Goal: Navigation & Orientation: Understand site structure

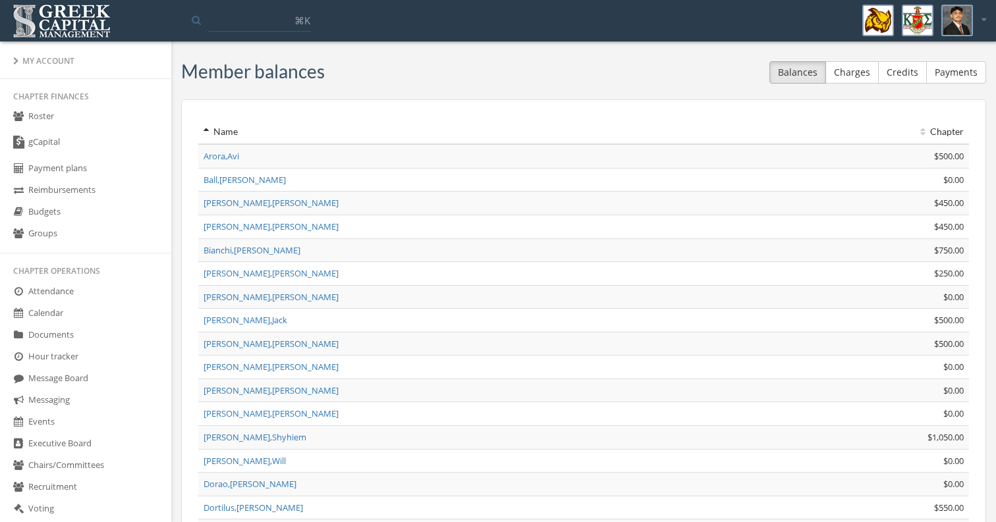
scroll to position [613, 0]
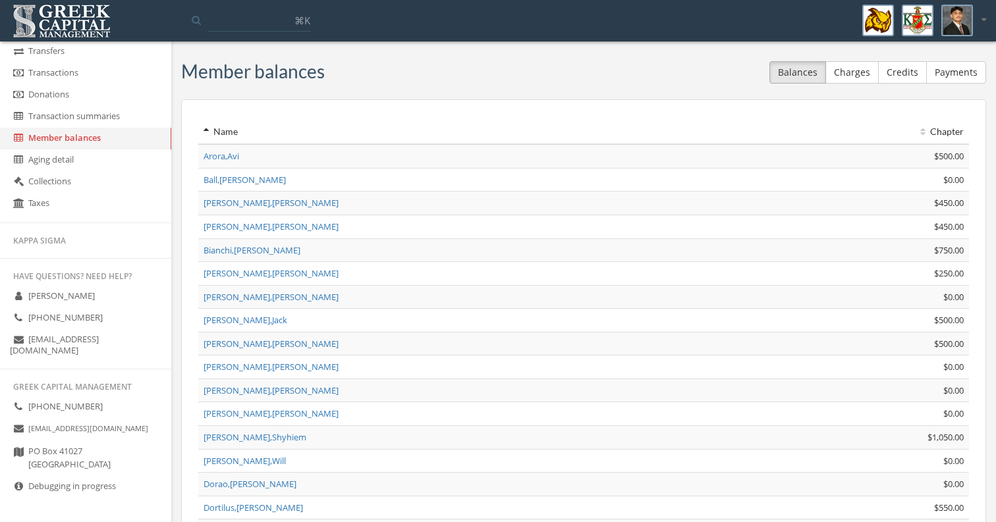
click at [112, 488] on link "Debugging in progress" at bounding box center [85, 487] width 171 height 22
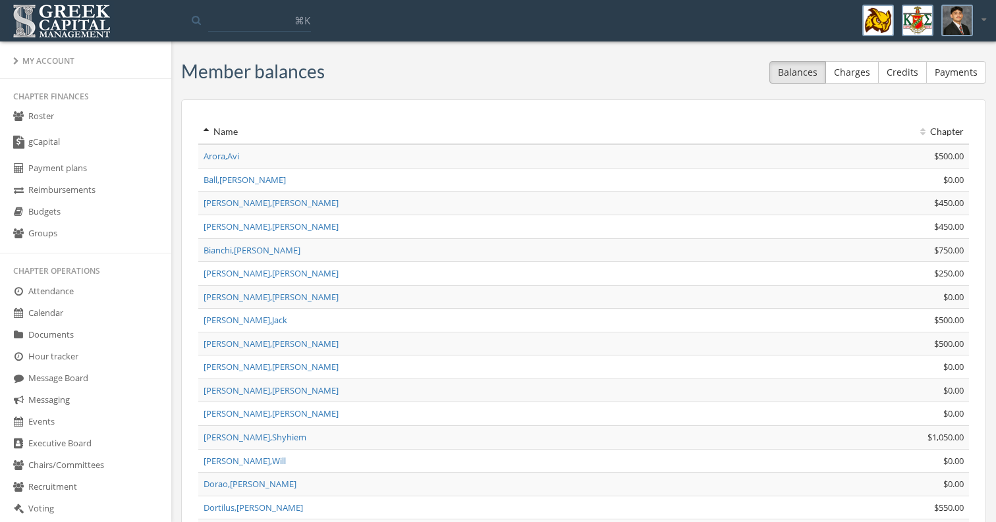
scroll to position [0, 0]
click at [74, 212] on link "Budgets" at bounding box center [85, 213] width 171 height 22
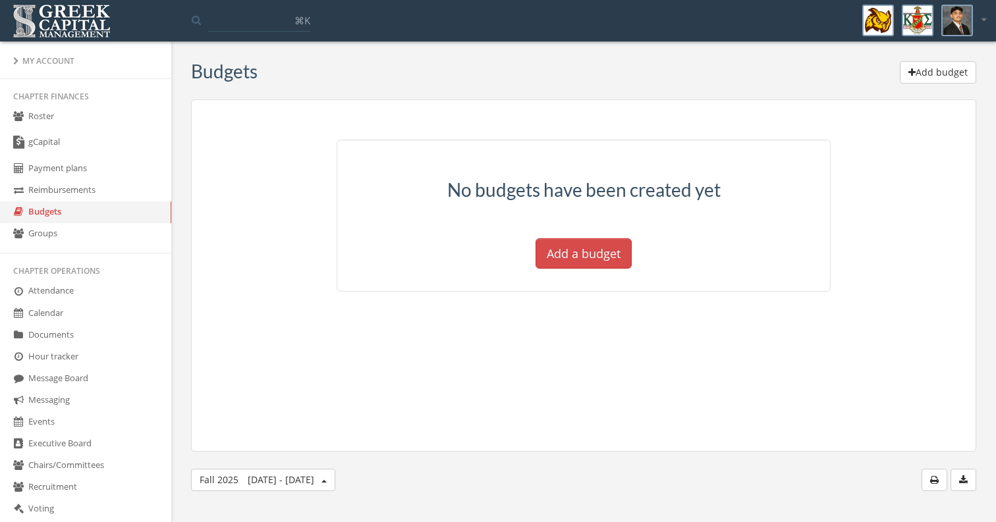
click at [83, 238] on link "Groups" at bounding box center [85, 234] width 171 height 22
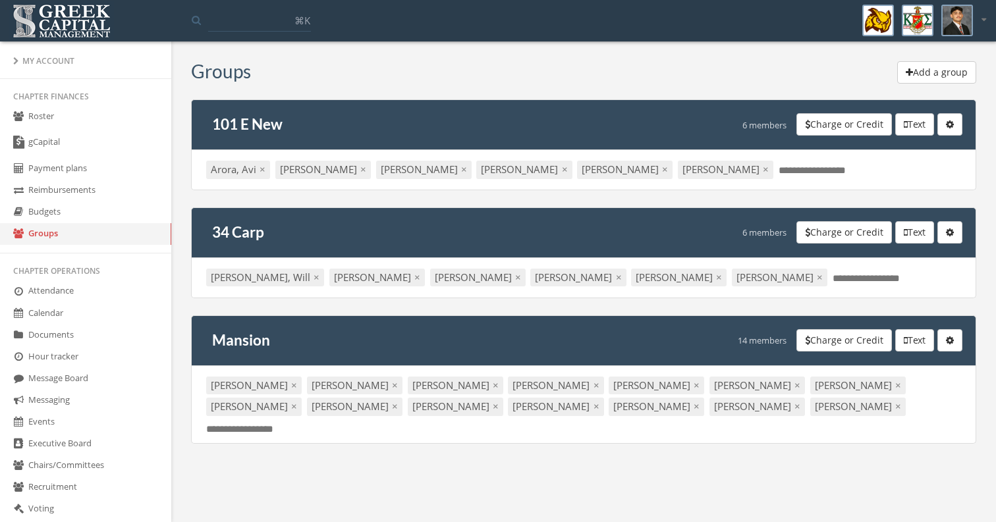
click at [80, 178] on link "Payment plans" at bounding box center [85, 169] width 171 height 22
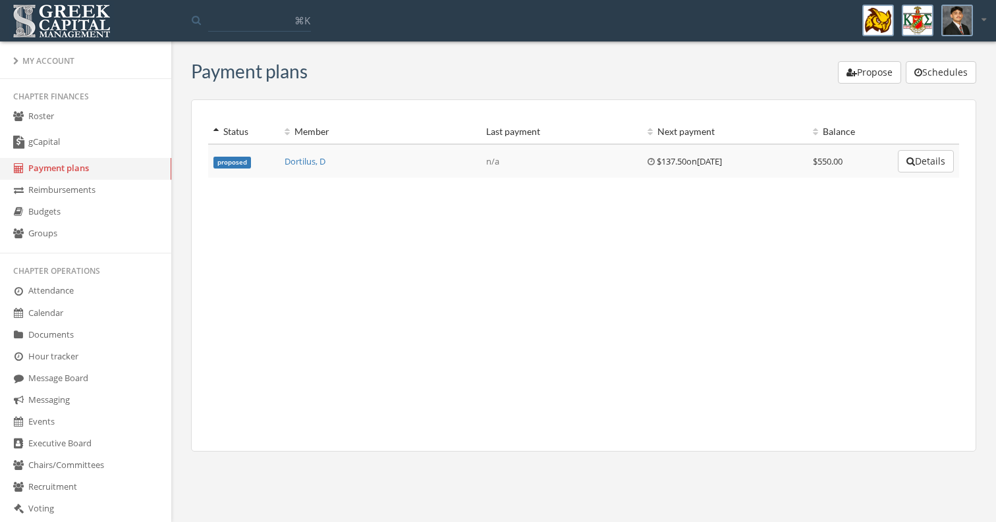
click at [80, 134] on link "gCapital" at bounding box center [85, 143] width 171 height 30
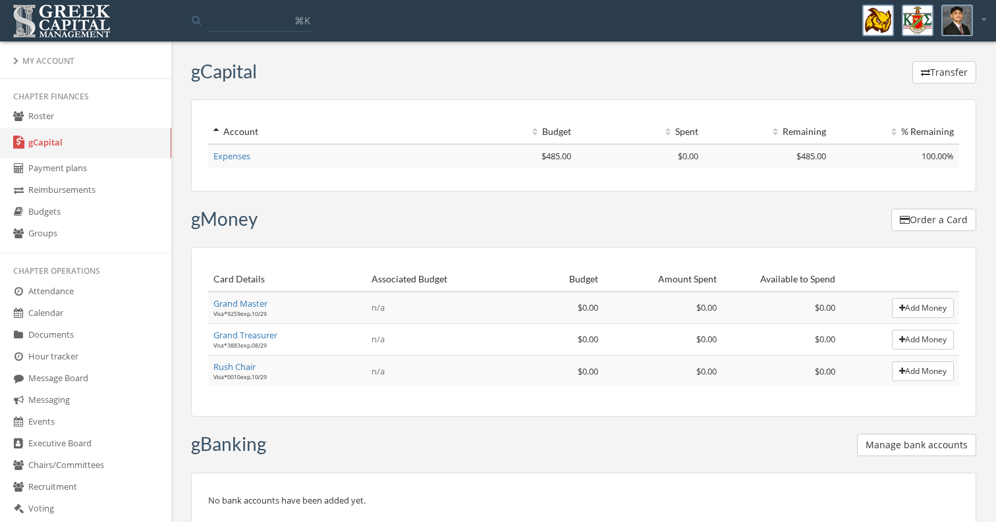
click at [75, 119] on link "Roster" at bounding box center [85, 117] width 171 height 22
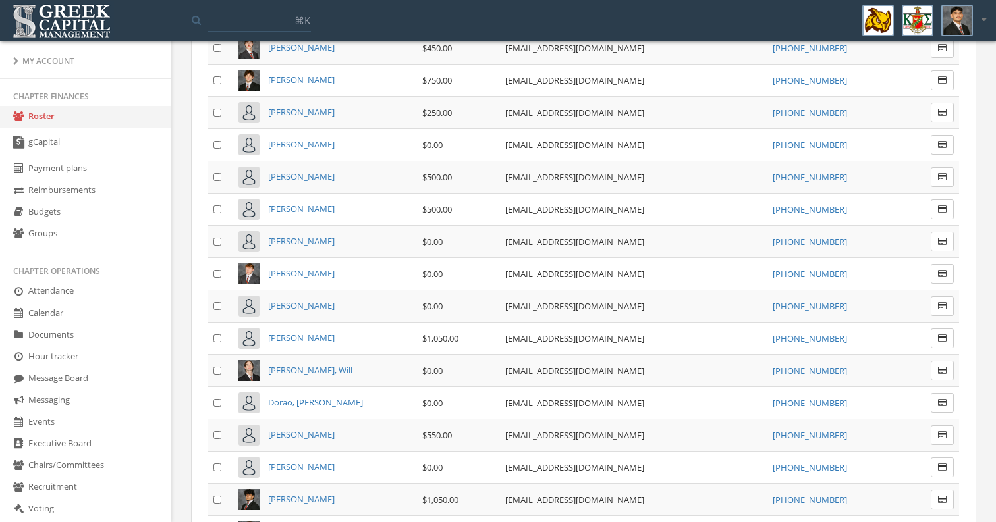
scroll to position [248, 0]
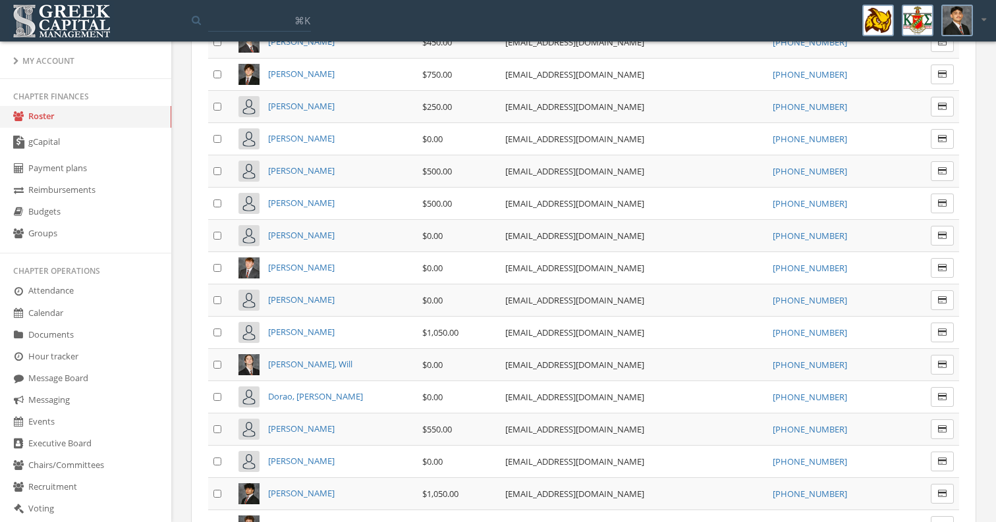
click at [110, 189] on link "Reimbursements" at bounding box center [85, 191] width 171 height 22
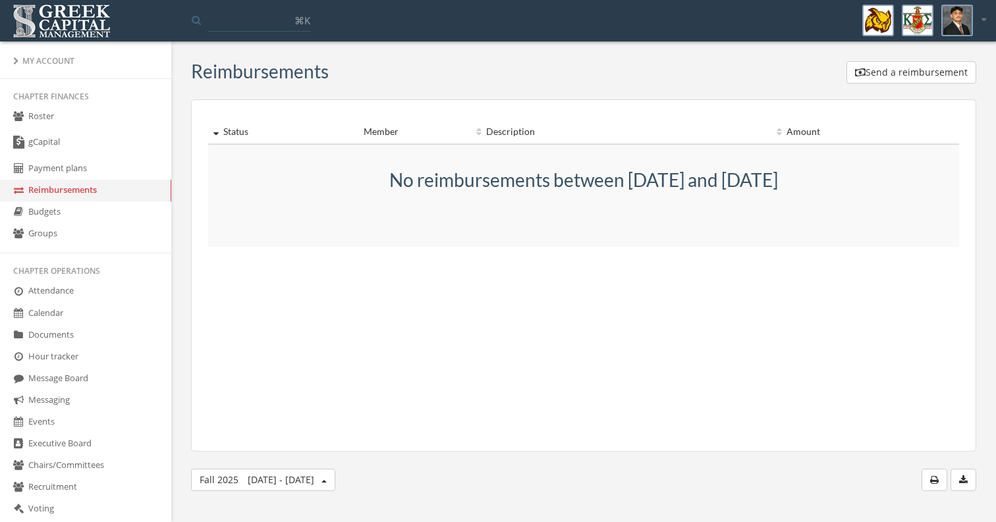
click at [99, 164] on link "Payment plans" at bounding box center [85, 169] width 171 height 22
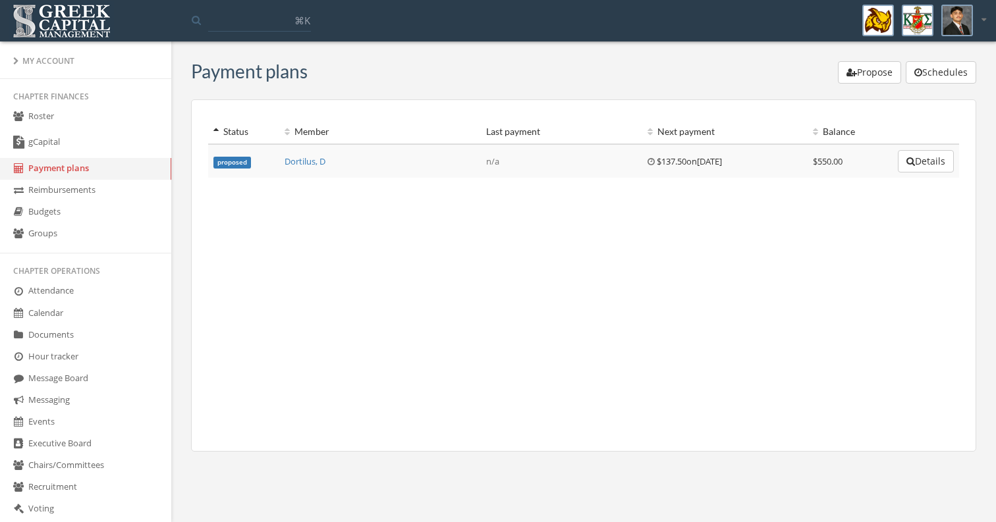
click at [76, 295] on link "Attendance" at bounding box center [85, 292] width 171 height 22
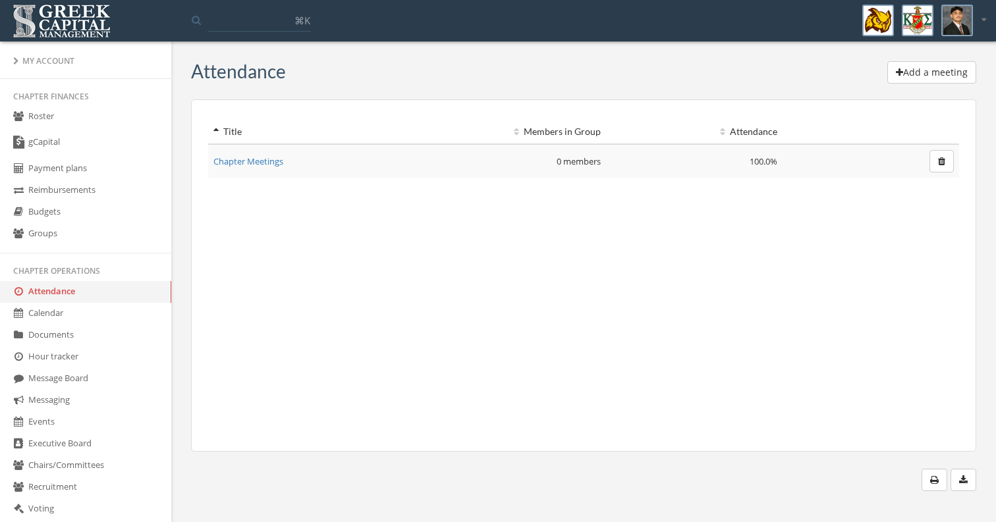
click at [76, 325] on link "Calendar" at bounding box center [85, 314] width 171 height 22
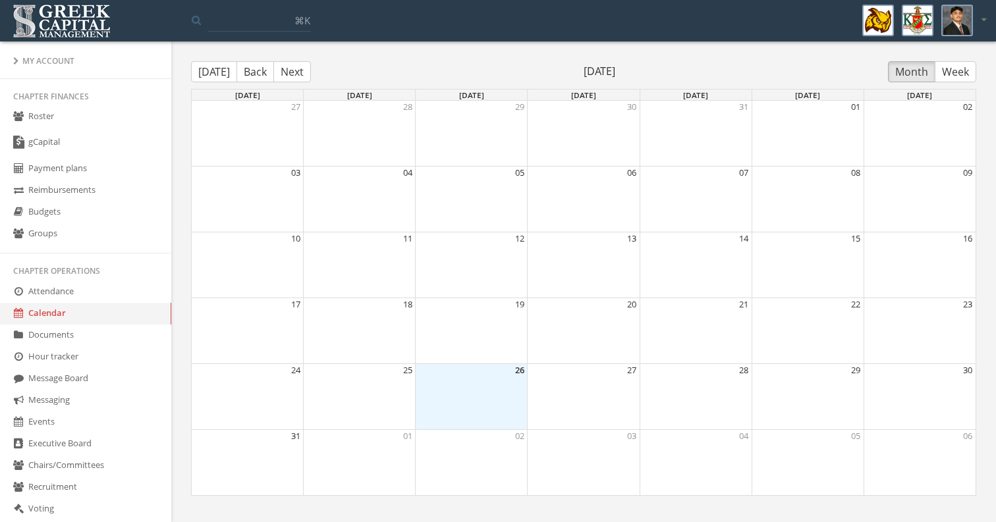
click at [76, 347] on link "Documents" at bounding box center [85, 336] width 171 height 22
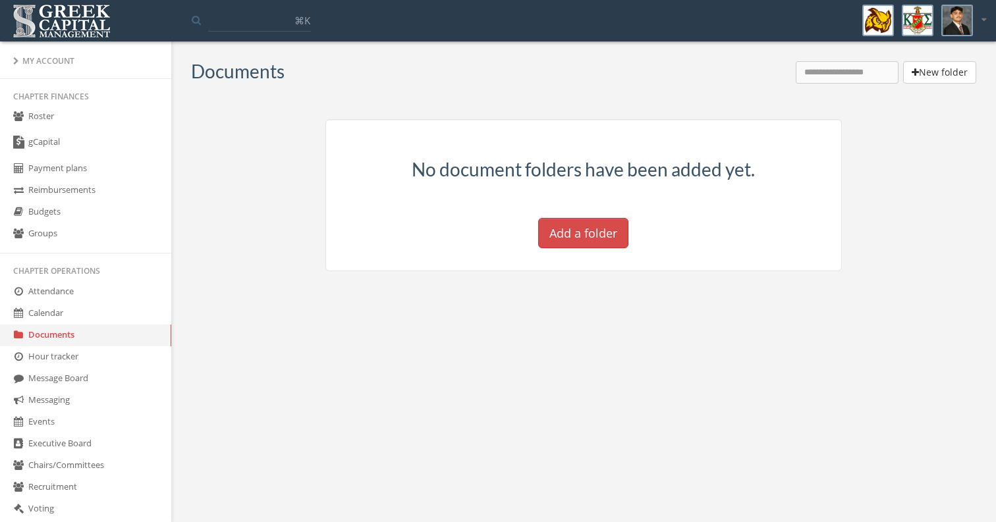
click at [78, 368] on link "Hour tracker" at bounding box center [85, 358] width 171 height 22
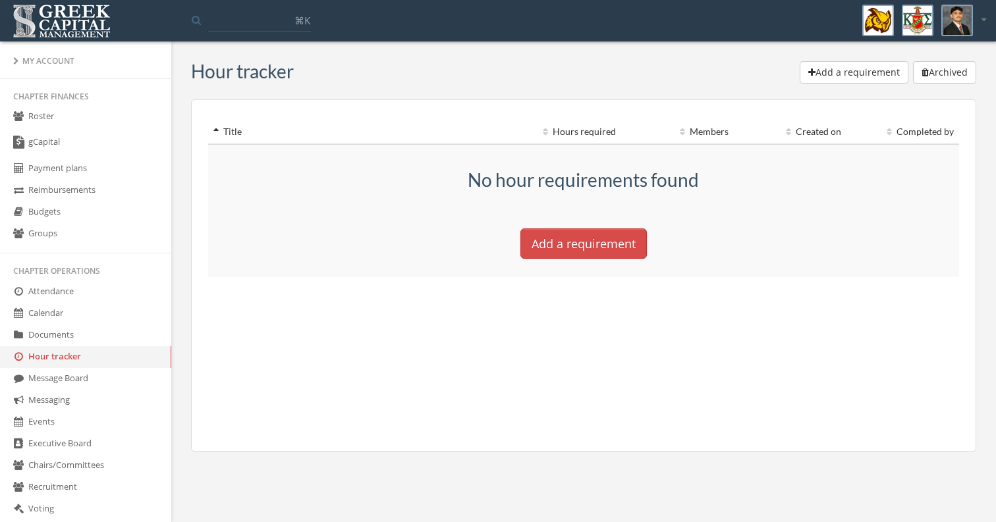
click at [80, 390] on link "Message Board" at bounding box center [85, 379] width 171 height 22
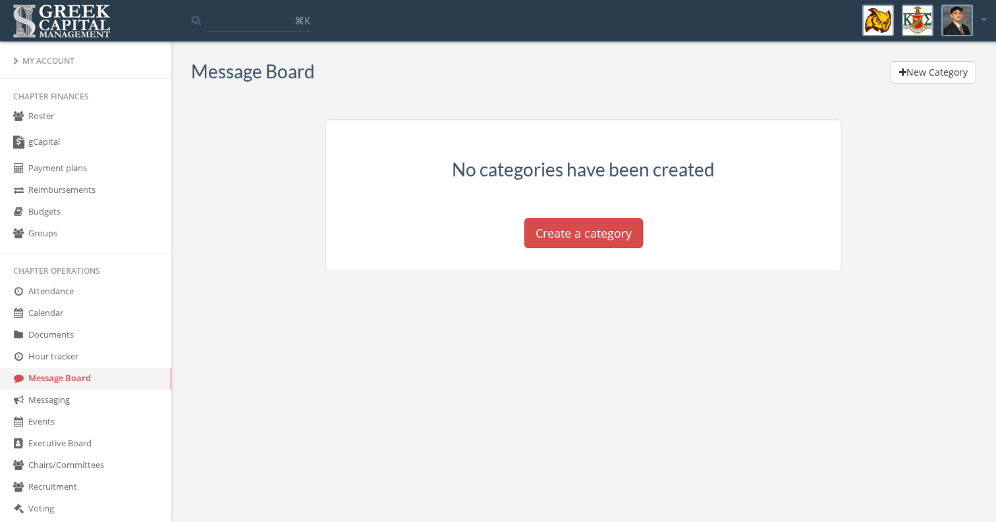
click at [82, 412] on link "Messaging" at bounding box center [85, 401] width 171 height 22
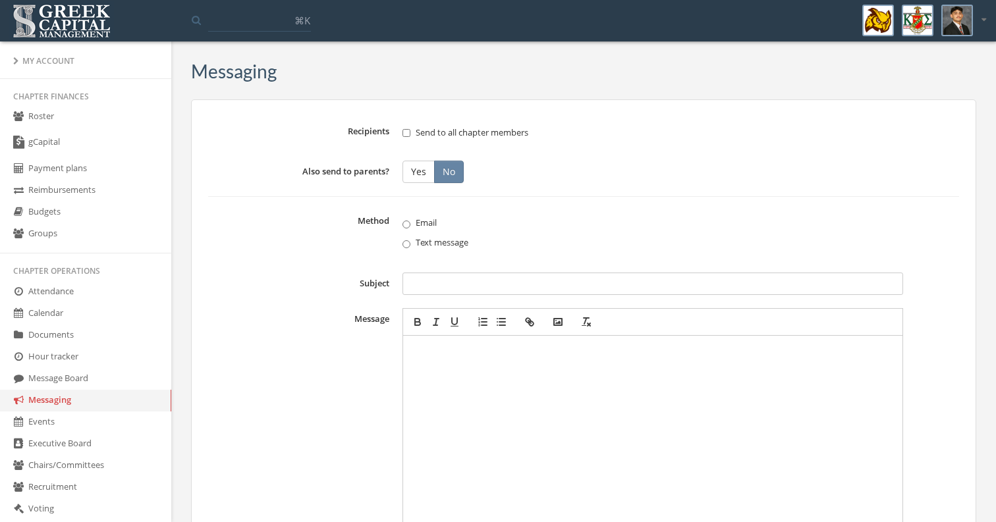
click at [82, 433] on link "Events" at bounding box center [85, 423] width 171 height 22
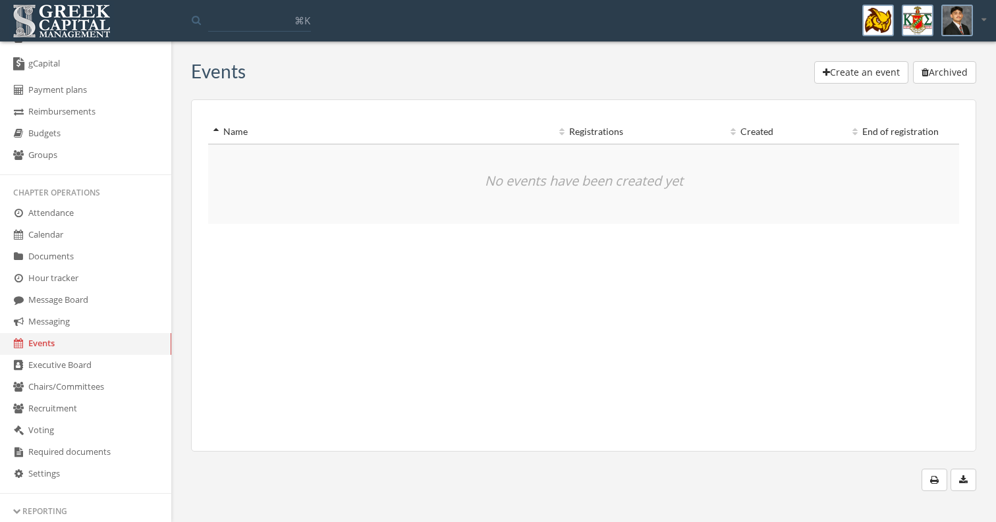
scroll to position [106, 0]
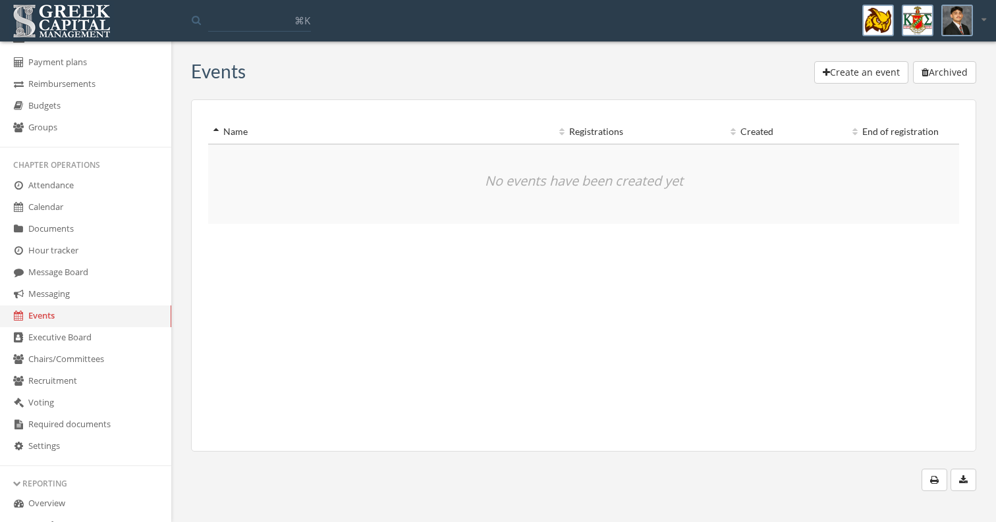
click at [88, 436] on link "Required documents" at bounding box center [85, 425] width 171 height 22
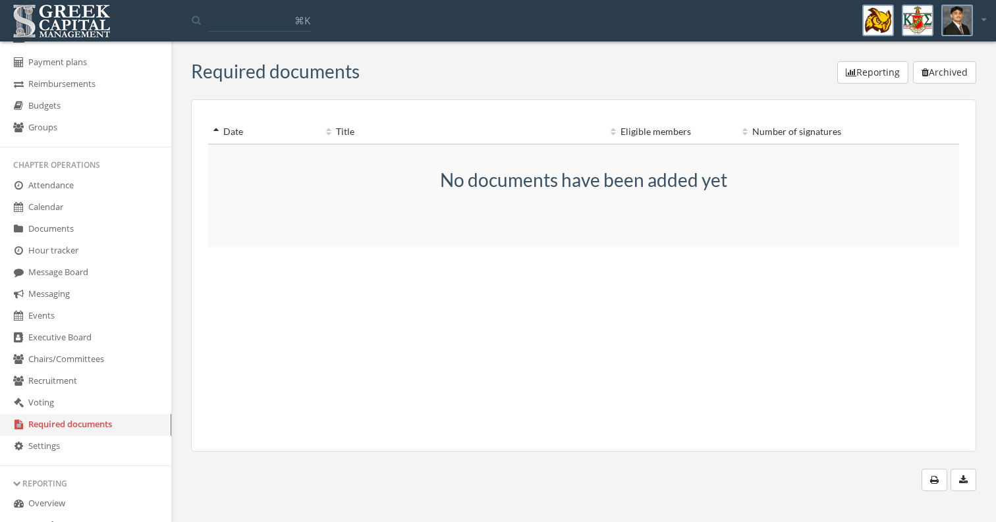
click at [406, 182] on h3 "No documents have been added yet" at bounding box center [583, 180] width 487 height 20
click at [848, 69] on icon "button" at bounding box center [851, 72] width 11 height 9
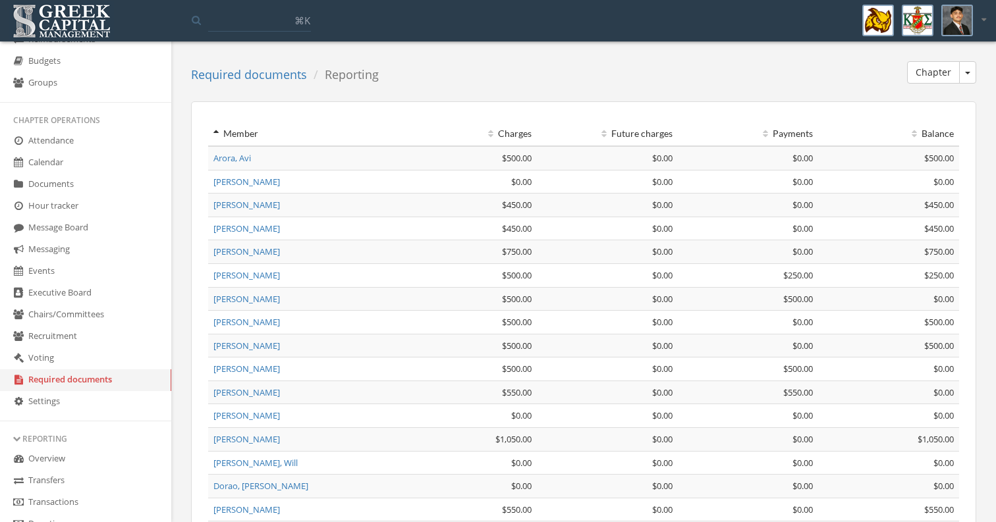
scroll to position [154, 0]
click at [960, 68] on button "Chapter" at bounding box center [967, 72] width 17 height 22
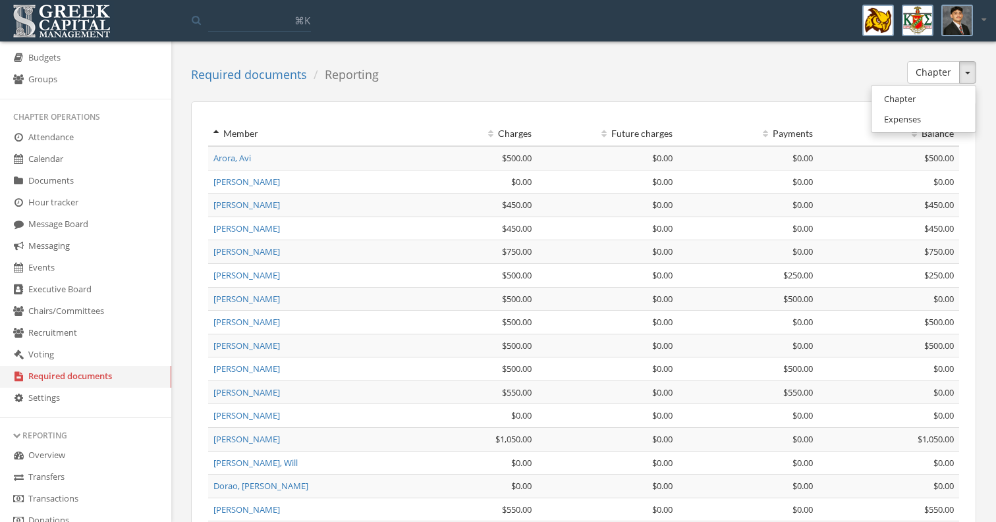
click at [938, 122] on link "Expenses" at bounding box center [923, 119] width 95 height 20
click at [953, 76] on button "Chapter" at bounding box center [933, 72] width 53 height 22
click at [928, 78] on button "Chapter" at bounding box center [933, 72] width 53 height 22
click at [77, 410] on link "Settings" at bounding box center [85, 399] width 171 height 22
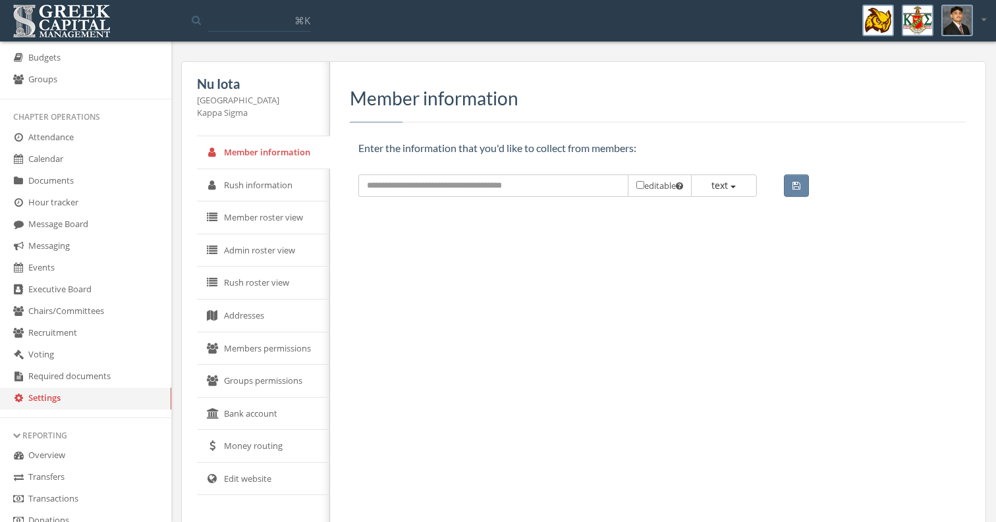
click at [78, 388] on link "Required documents" at bounding box center [85, 377] width 171 height 22
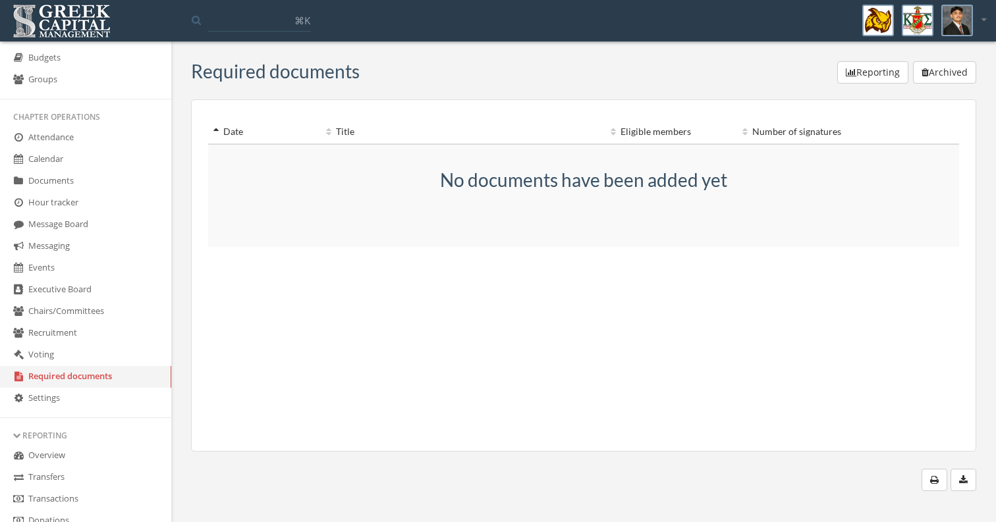
click at [553, 192] on div "No documents have been added yet" at bounding box center [583, 199] width 487 height 59
click at [956, 478] on button "button" at bounding box center [964, 480] width 26 height 22
click at [105, 467] on link "Overview" at bounding box center [85, 456] width 171 height 22
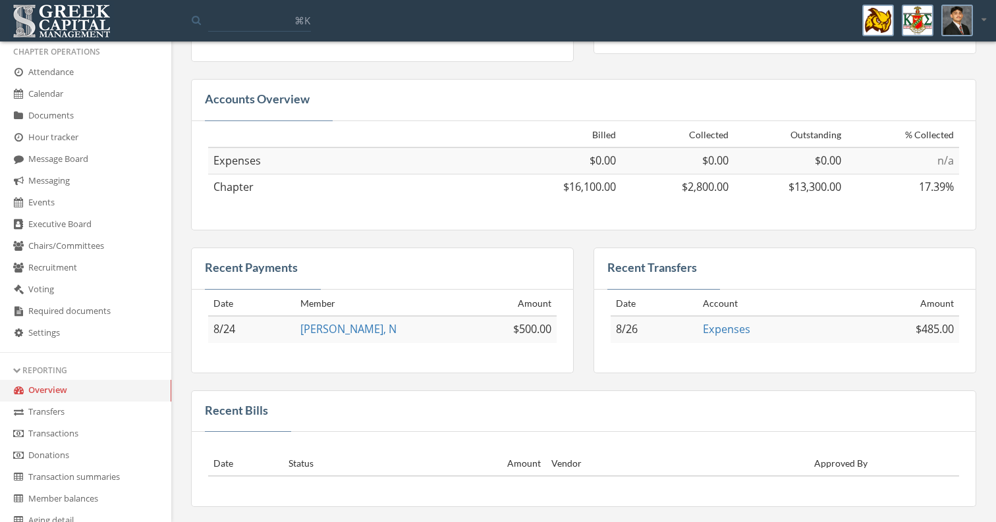
scroll to position [190, 0]
click at [104, 424] on link "Transfers" at bounding box center [85, 413] width 171 height 22
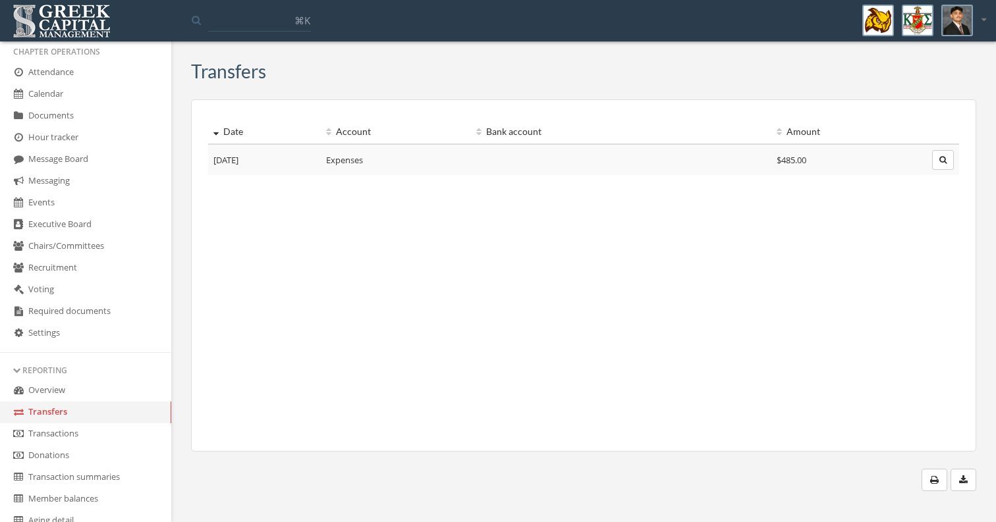
click at [104, 445] on link "Transactions" at bounding box center [85, 435] width 171 height 22
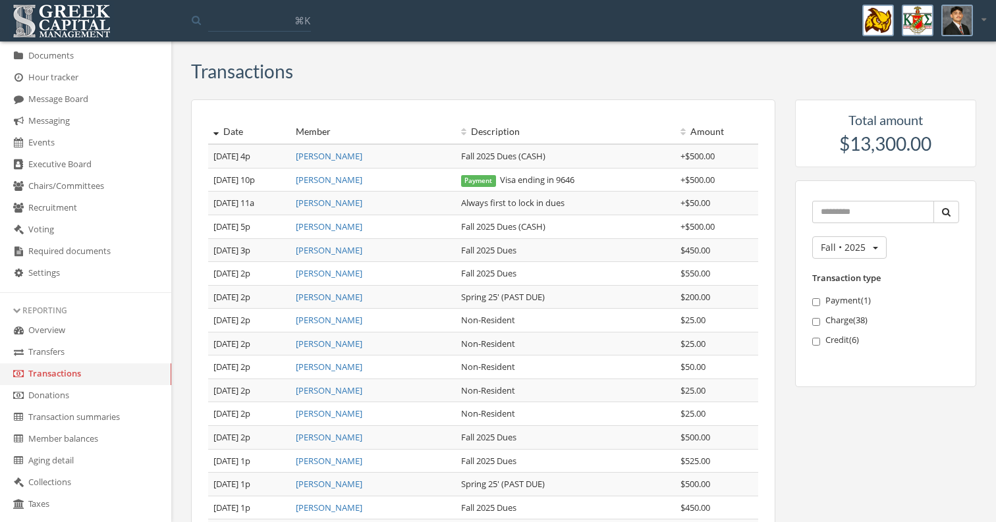
scroll to position [285, 0]
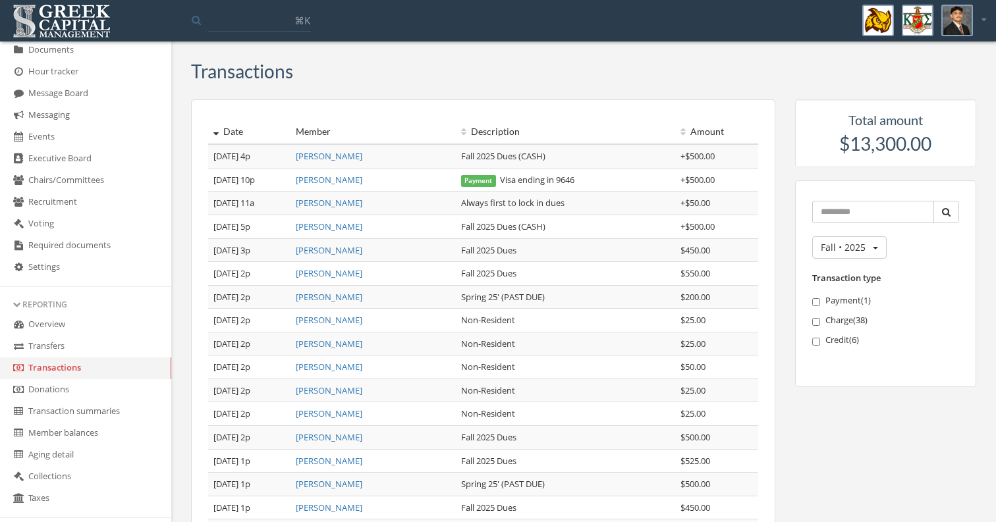
click at [92, 401] on link "Donations" at bounding box center [85, 390] width 171 height 22
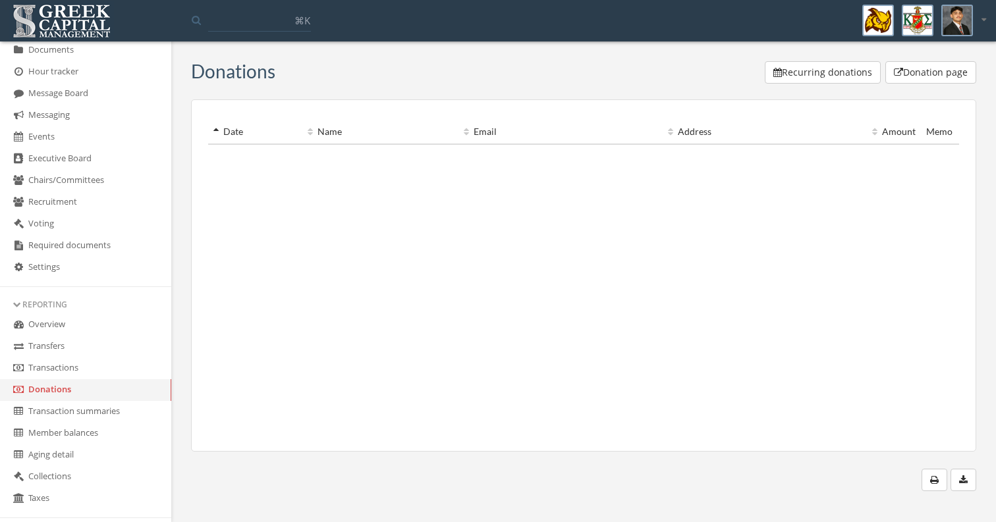
click at [90, 423] on link "Transaction summaries" at bounding box center [85, 412] width 171 height 22
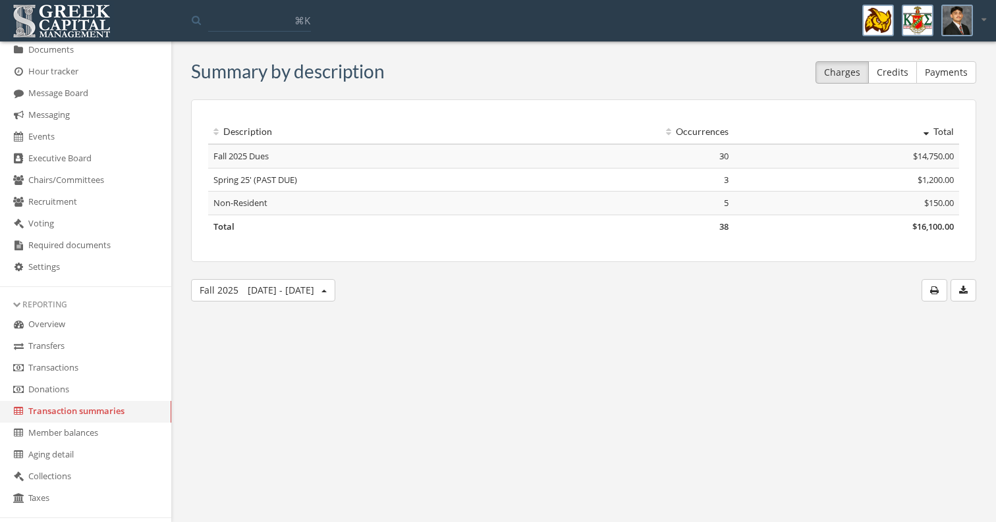
click at [85, 445] on link "Member balances" at bounding box center [85, 434] width 171 height 22
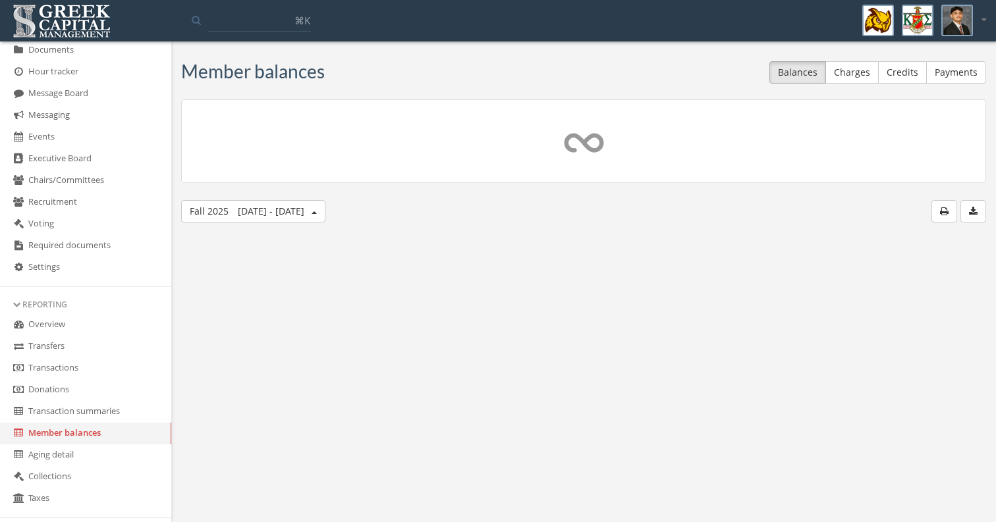
click at [80, 466] on link "Aging detail" at bounding box center [85, 456] width 171 height 22
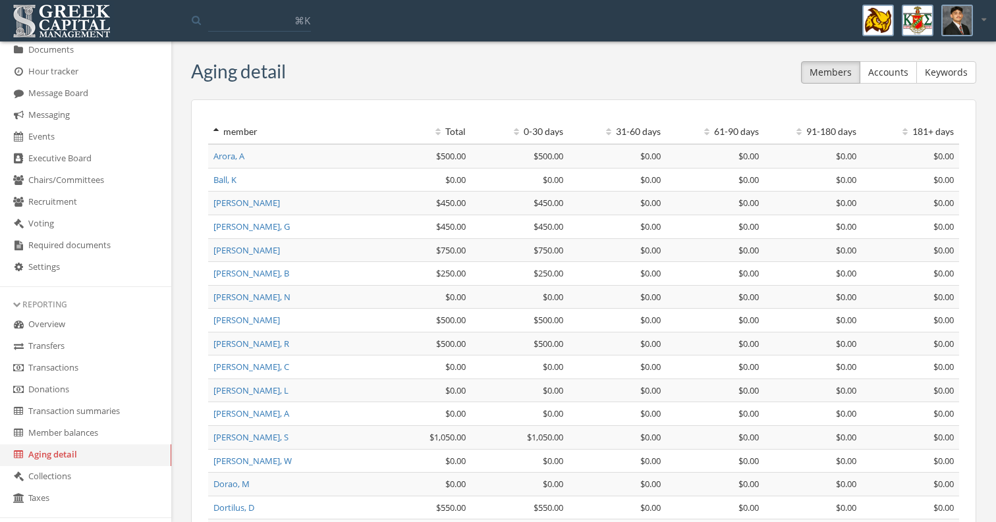
click at [78, 488] on link "Collections" at bounding box center [85, 477] width 171 height 22
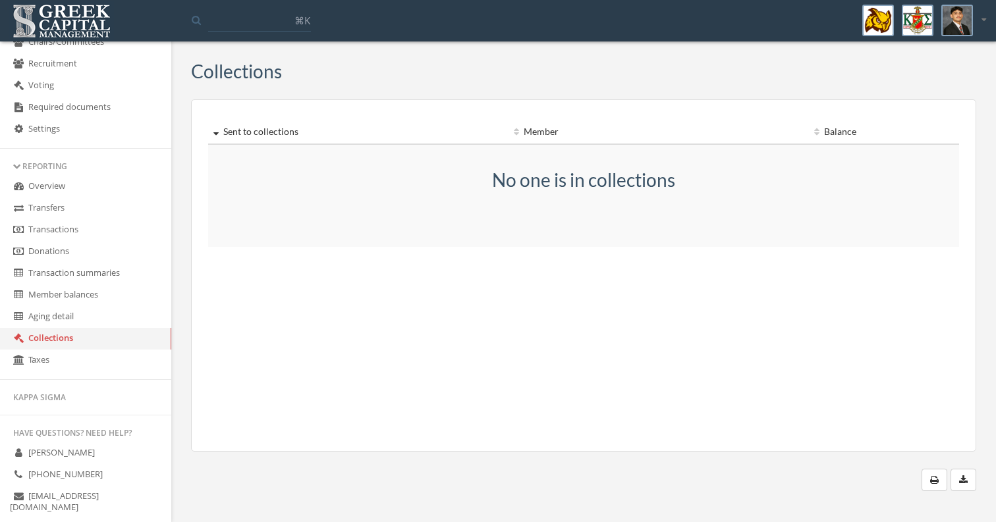
scroll to position [404, 0]
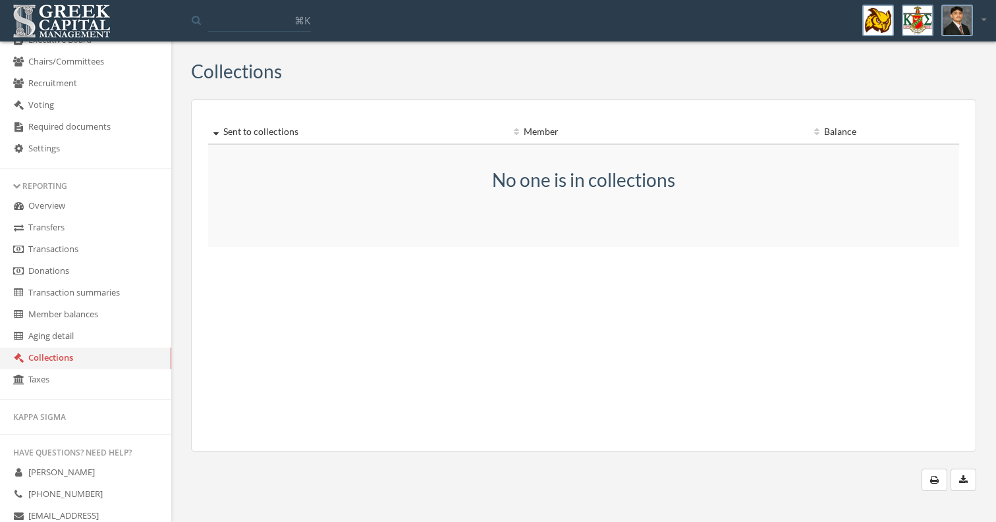
click at [80, 391] on link "Taxes" at bounding box center [85, 381] width 171 height 22
